Goal: Information Seeking & Learning: Learn about a topic

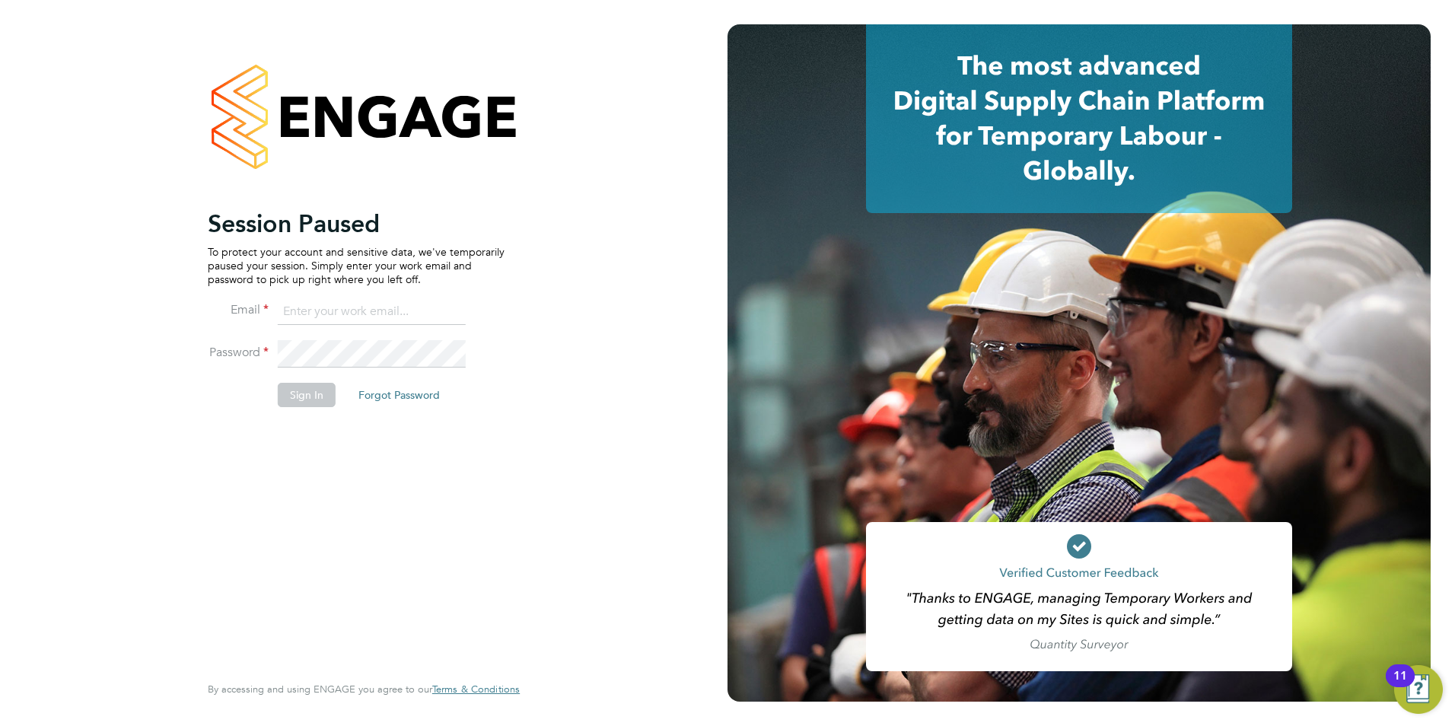
type input "jack.baron@HunterEducation.co.uk"
click at [282, 397] on button "Sign In" at bounding box center [307, 395] width 58 height 24
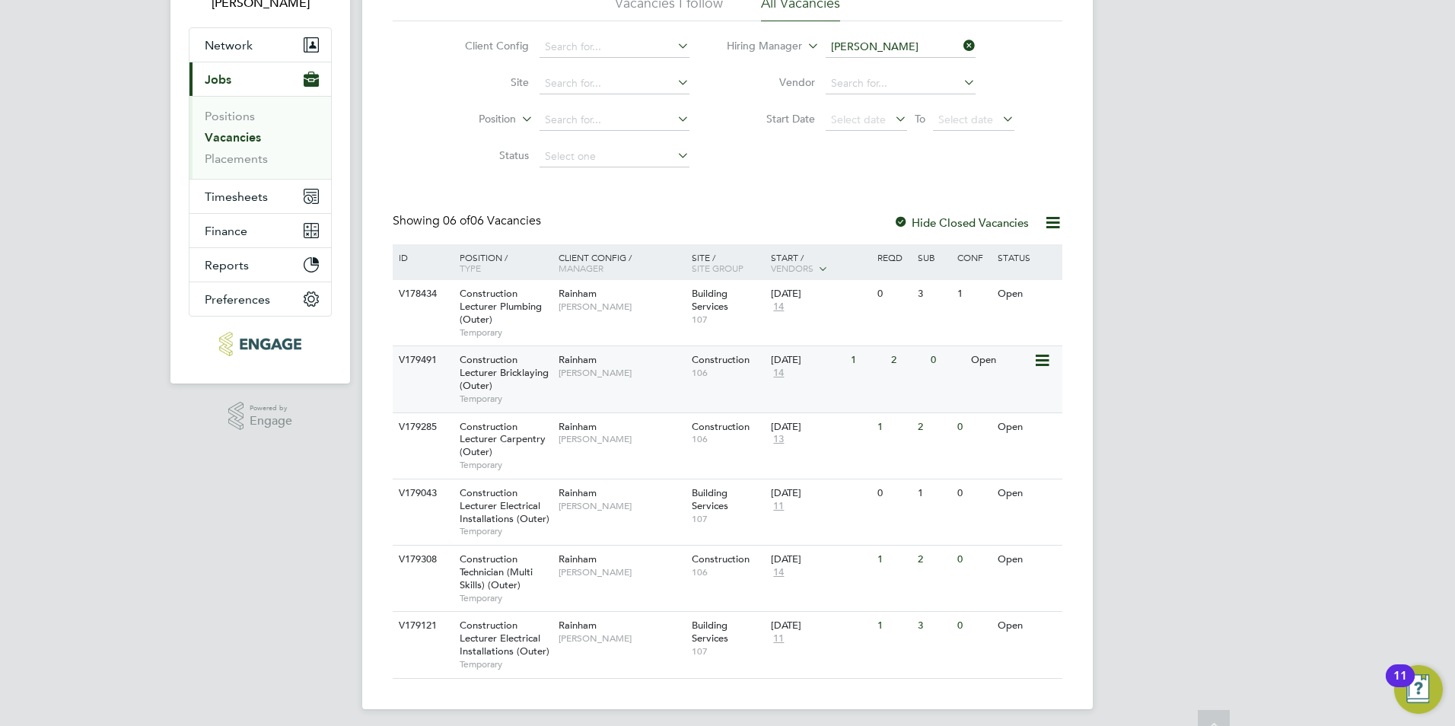
scroll to position [126, 0]
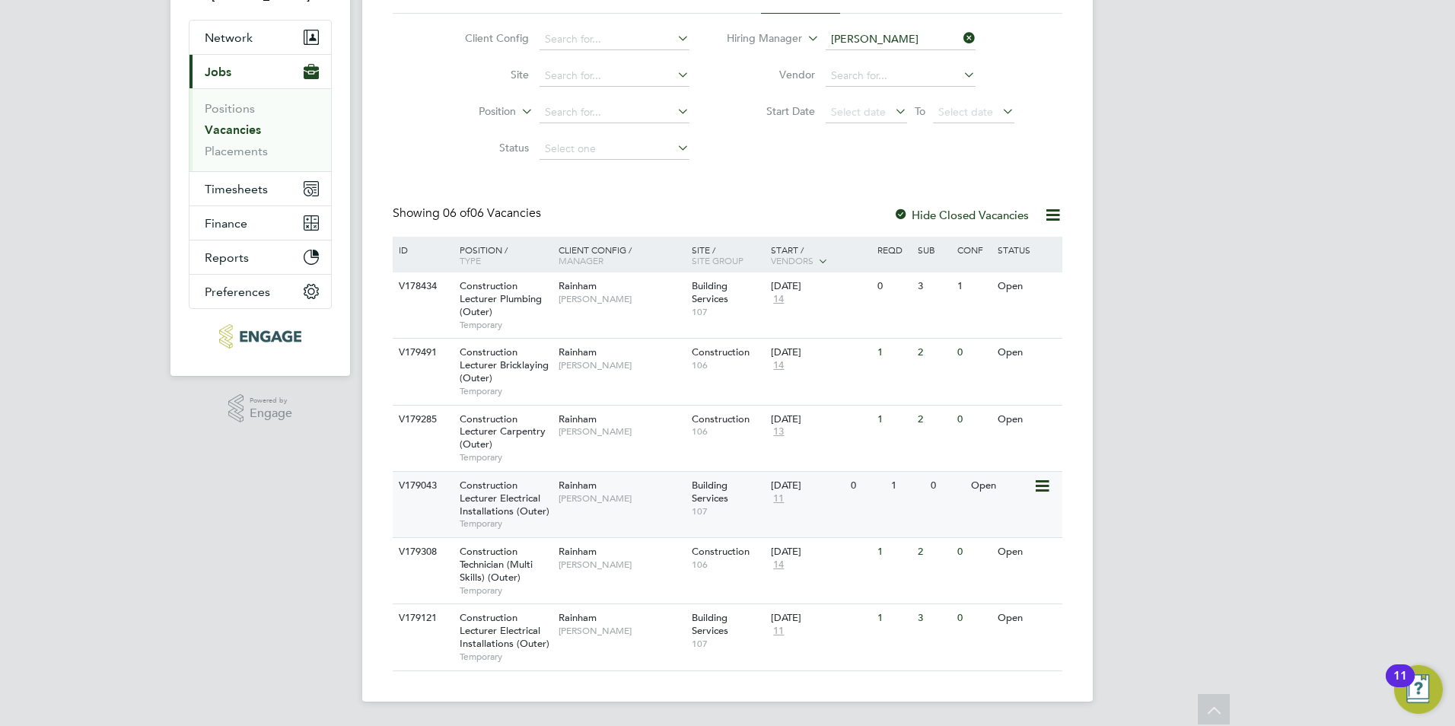
click at [502, 492] on span "Construction Lecturer Electrical Installations (Outer)" at bounding box center [505, 498] width 90 height 39
click at [508, 574] on span "Construction Technician (Multi Skills) (Outer)" at bounding box center [496, 564] width 73 height 39
click at [481, 637] on span "Construction Lecturer Electrical Installations (Outer)" at bounding box center [505, 630] width 90 height 39
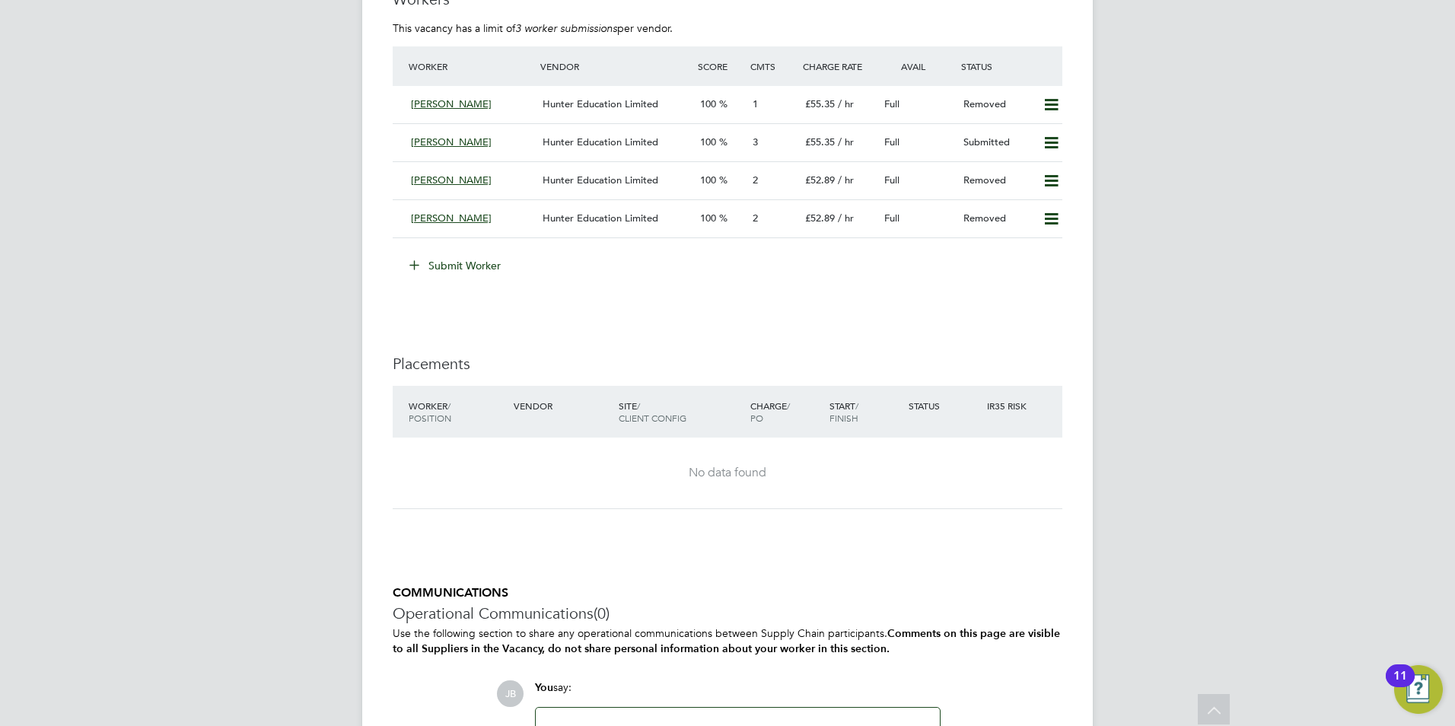
scroll to position [2854, 0]
